Goal: Information Seeking & Learning: Compare options

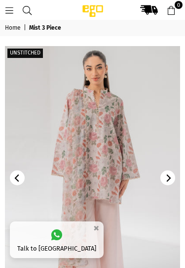
click at [167, 179] on icon "Next" at bounding box center [168, 177] width 7 height 7
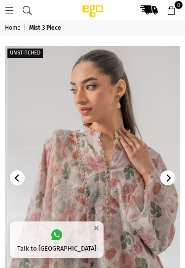
click at [171, 177] on icon "Next" at bounding box center [168, 177] width 7 height 7
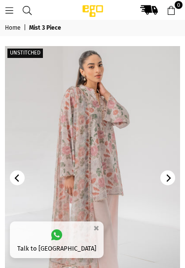
click at [169, 180] on icon "Next" at bounding box center [168, 177] width 7 height 7
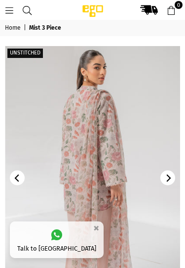
click at [171, 179] on icon "Next" at bounding box center [168, 177] width 7 height 7
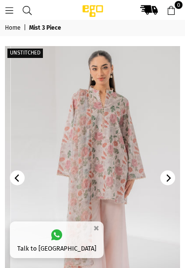
scroll to position [0, 0]
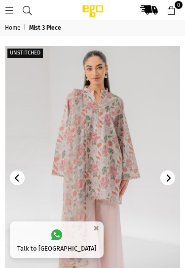
click at [171, 180] on icon "Next" at bounding box center [168, 177] width 7 height 7
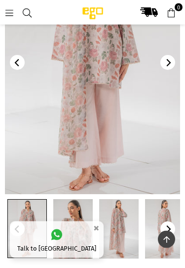
scroll to position [86, 0]
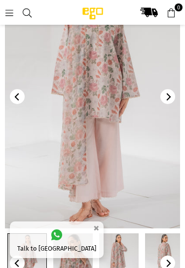
click at [72, 252] on link at bounding box center [73, 262] width 40 height 59
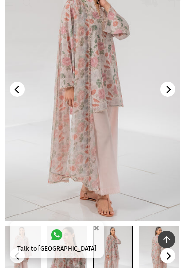
scroll to position [0, 0]
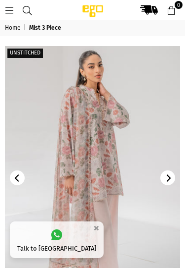
click at [12, 9] on icon at bounding box center [9, 10] width 9 height 9
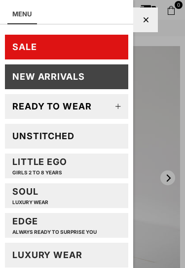
click at [76, 44] on link "SALE" at bounding box center [67, 47] width 124 height 25
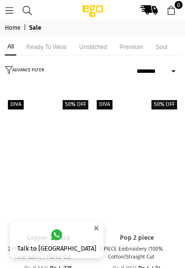
select select "******"
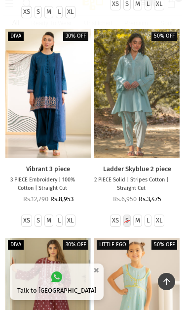
scroll to position [2202, 0]
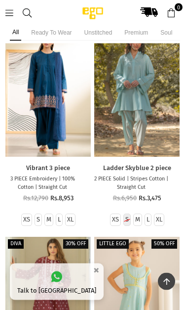
click at [104, 32] on li "Unstitched" at bounding box center [98, 32] width 33 height 17
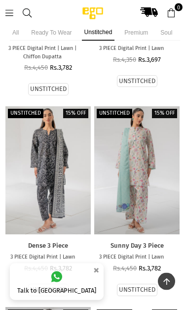
scroll to position [4082, 0]
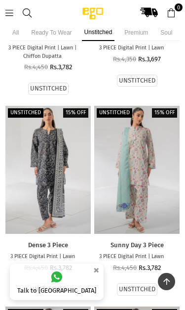
click at [144, 146] on div at bounding box center [137, 170] width 86 height 129
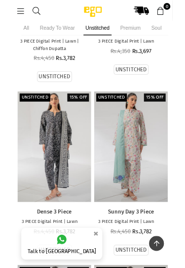
scroll to position [4087, 0]
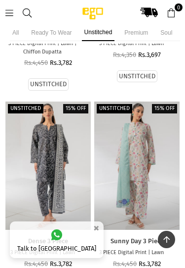
click at [59, 149] on div at bounding box center [48, 165] width 86 height 129
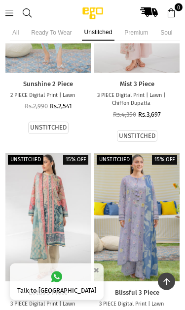
scroll to position [4645, 0]
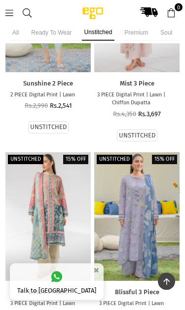
click at [141, 173] on div at bounding box center [137, 217] width 86 height 129
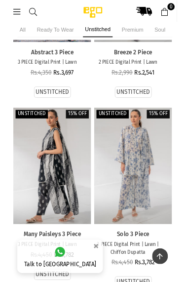
scroll to position [5086, 0]
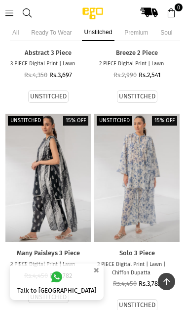
click at [61, 170] on div at bounding box center [48, 178] width 86 height 129
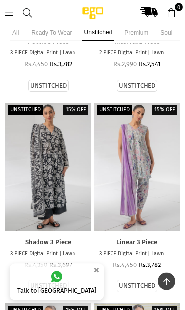
scroll to position [5506, 0]
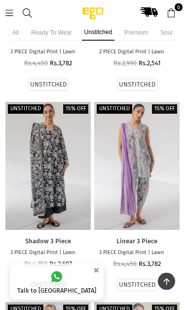
click at [142, 134] on div at bounding box center [137, 166] width 86 height 129
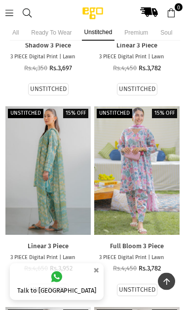
scroll to position [5720, 0]
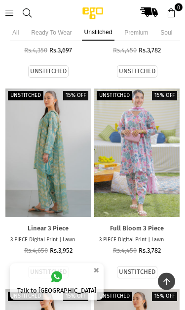
click at [146, 131] on div at bounding box center [137, 153] width 86 height 129
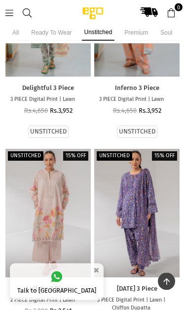
scroll to position [6864, 0]
click at [149, 170] on div at bounding box center [137, 213] width 86 height 129
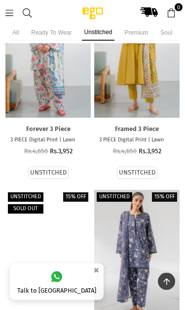
scroll to position [7859, 0]
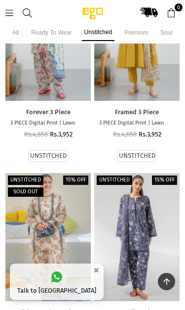
click at [151, 184] on div at bounding box center [137, 237] width 86 height 129
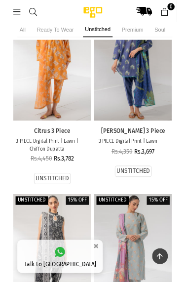
scroll to position [8267, 0]
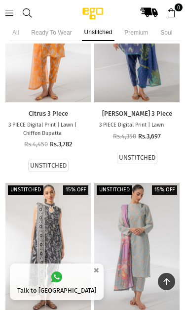
click at [154, 183] on div at bounding box center [137, 247] width 86 height 129
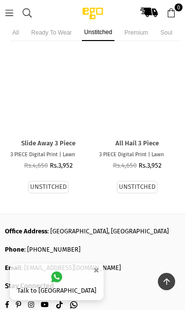
scroll to position [8872, 0]
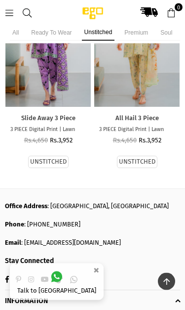
click at [55, 34] on li "Ready to wear" at bounding box center [51, 32] width 45 height 17
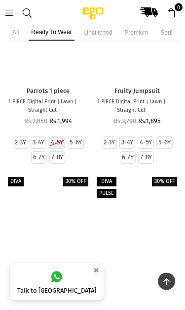
scroll to position [12467, 0]
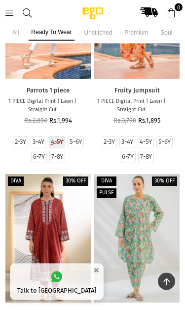
click at [45, 175] on div at bounding box center [48, 239] width 86 height 129
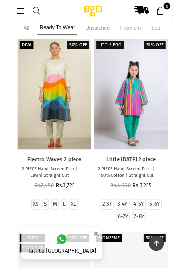
scroll to position [22186, 0]
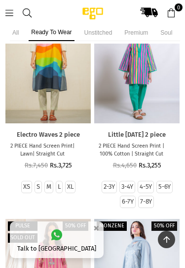
click at [139, 32] on li "Premium" at bounding box center [136, 32] width 29 height 17
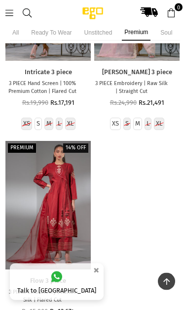
scroll to position [1688, 0]
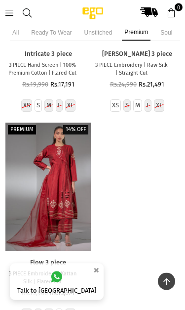
click at [171, 31] on li "Soul" at bounding box center [166, 32] width 17 height 17
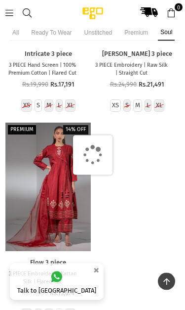
scroll to position [1689, 0]
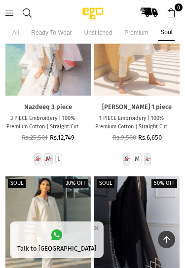
scroll to position [6000, 0]
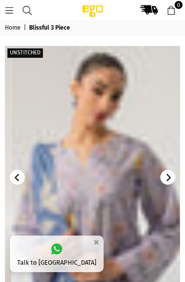
scroll to position [0, 6]
